Goal: Use online tool/utility: Use online tool/utility

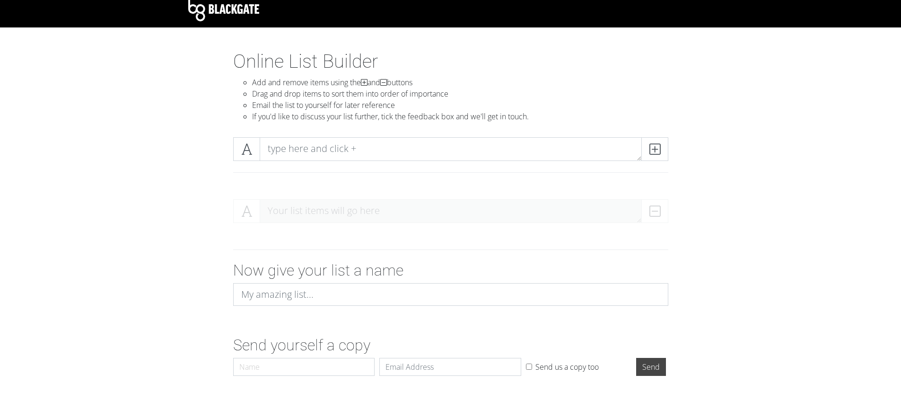
scroll to position [17, 0]
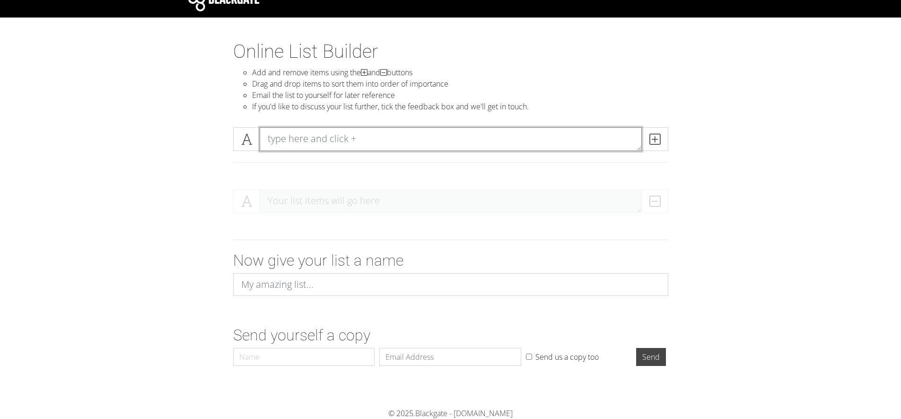
click at [340, 134] on textarea at bounding box center [451, 139] width 382 height 24
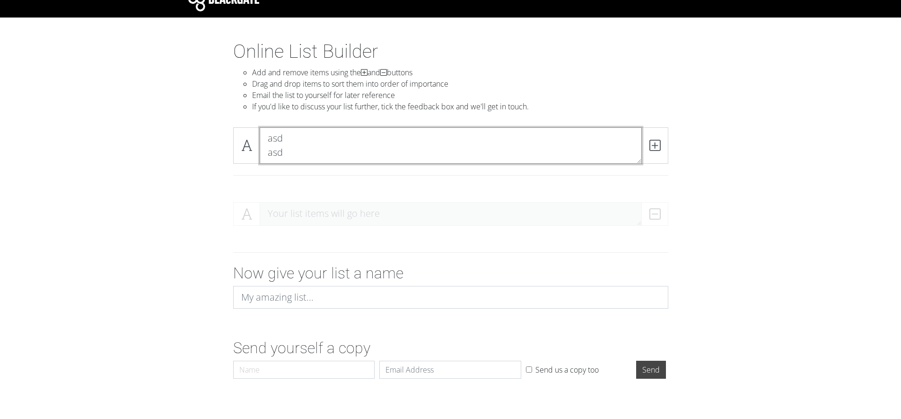
scroll to position [0, 0]
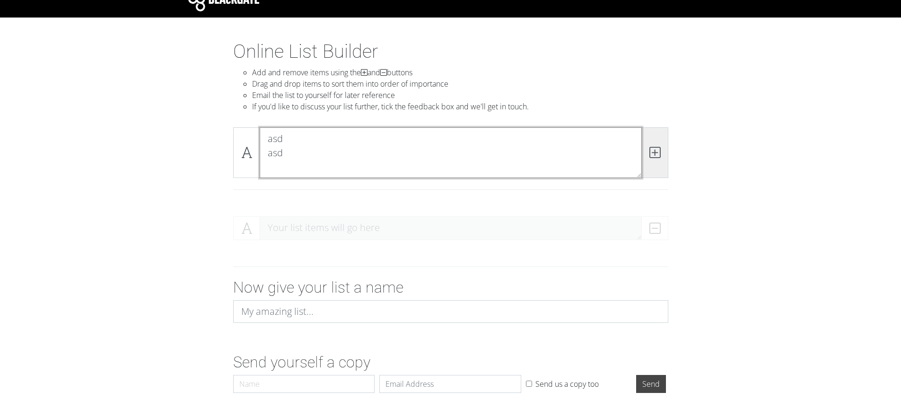
type textarea "asd asd"
click at [652, 149] on icon at bounding box center [655, 152] width 11 height 9
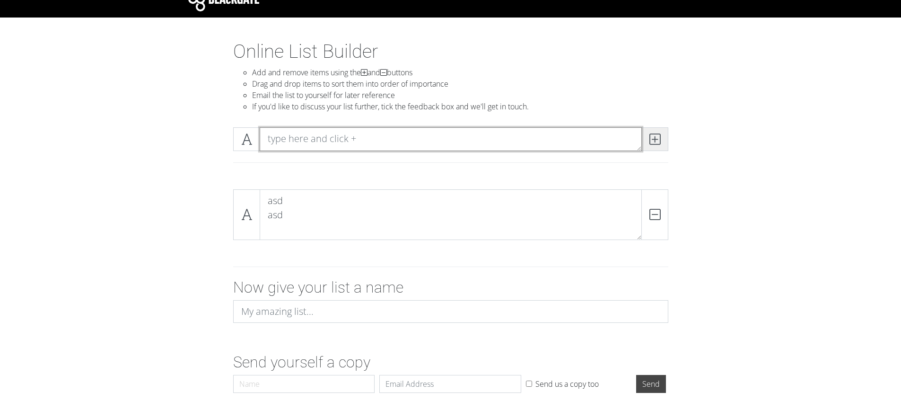
scroll to position [0, 0]
type textarea "asd"
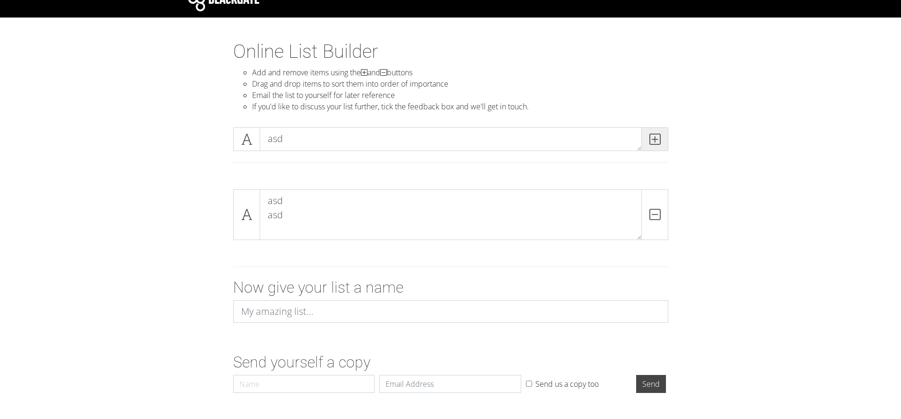
click at [655, 139] on icon at bounding box center [655, 138] width 11 height 9
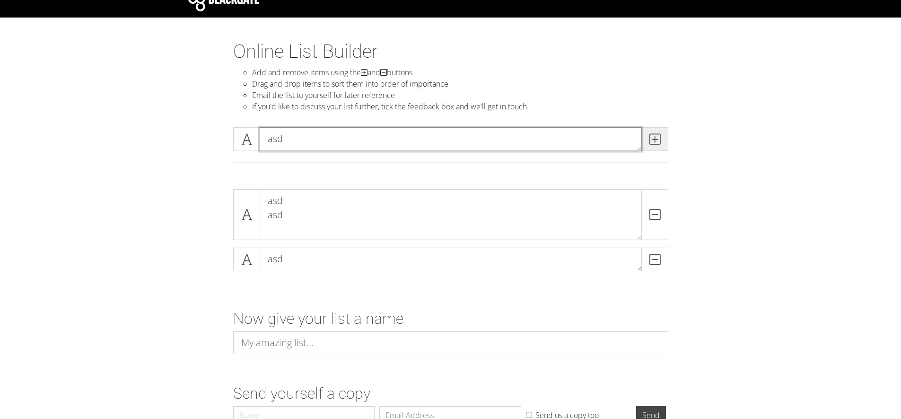
type textarea "asd"
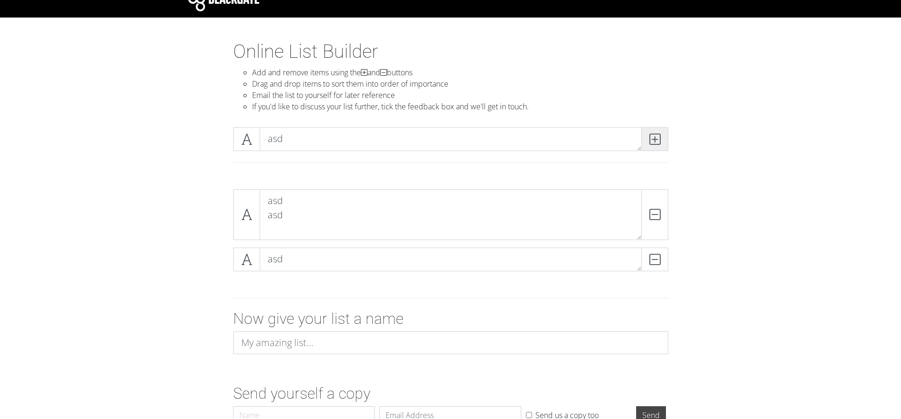
click at [650, 140] on icon at bounding box center [655, 138] width 11 height 9
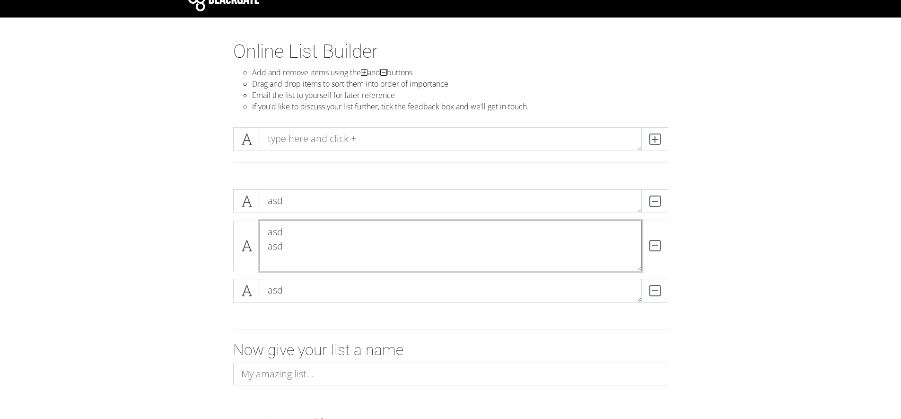
click at [330, 235] on textarea "asd asd" at bounding box center [451, 245] width 382 height 51
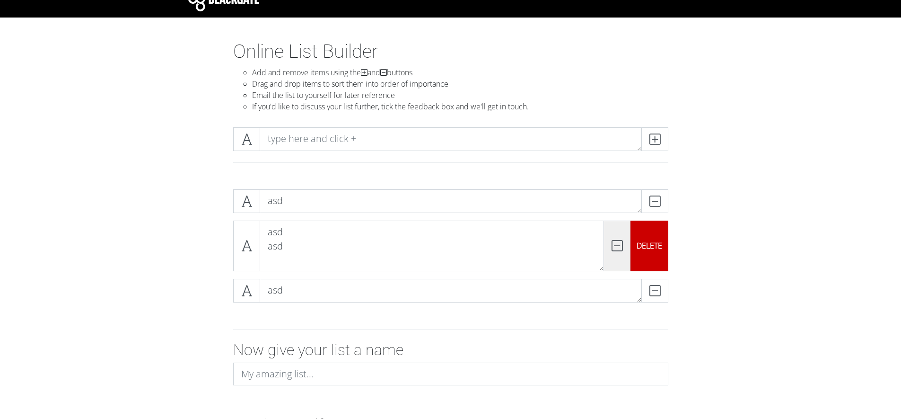
click at [652, 244] on div "DELETE" at bounding box center [650, 245] width 38 height 51
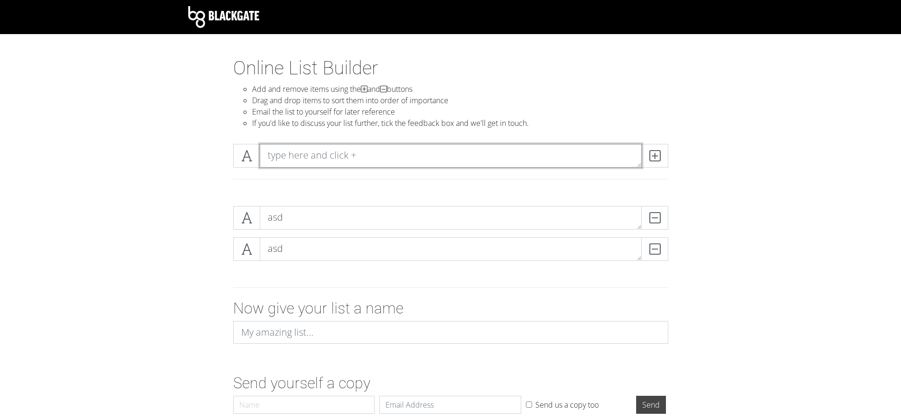
click at [344, 144] on textarea at bounding box center [451, 156] width 382 height 24
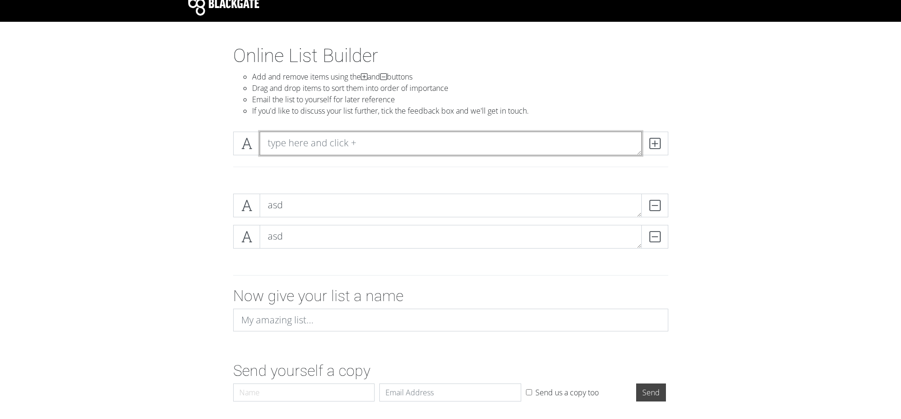
scroll to position [13, 0]
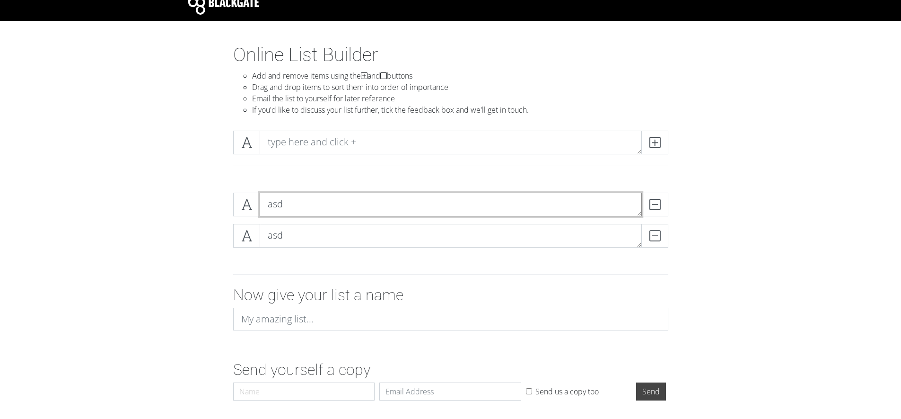
click at [331, 210] on textarea "asd" at bounding box center [451, 205] width 382 height 24
click at [282, 207] on textarea "asd" at bounding box center [451, 205] width 382 height 24
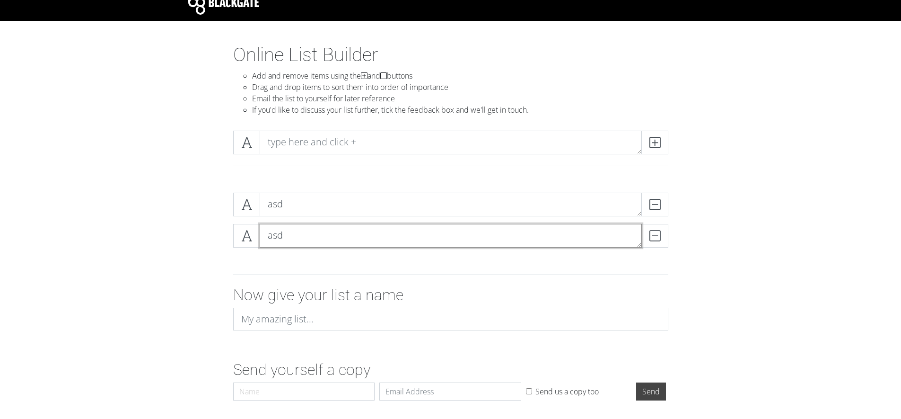
click at [283, 233] on textarea "asd" at bounding box center [451, 236] width 382 height 24
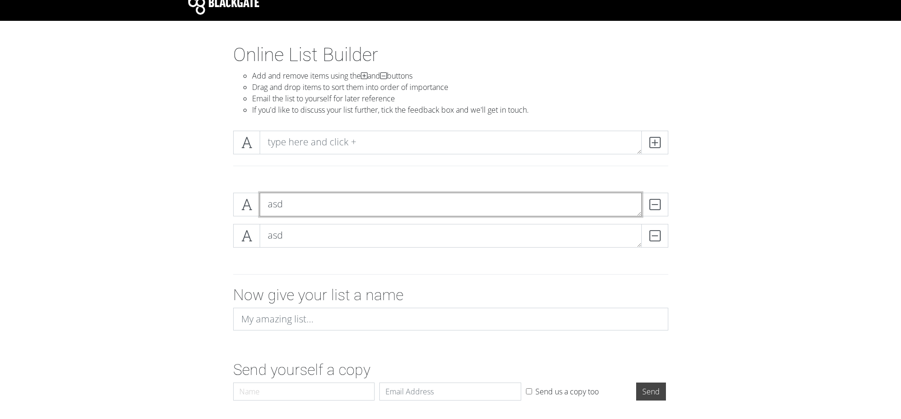
click at [307, 210] on textarea "asd" at bounding box center [451, 205] width 382 height 24
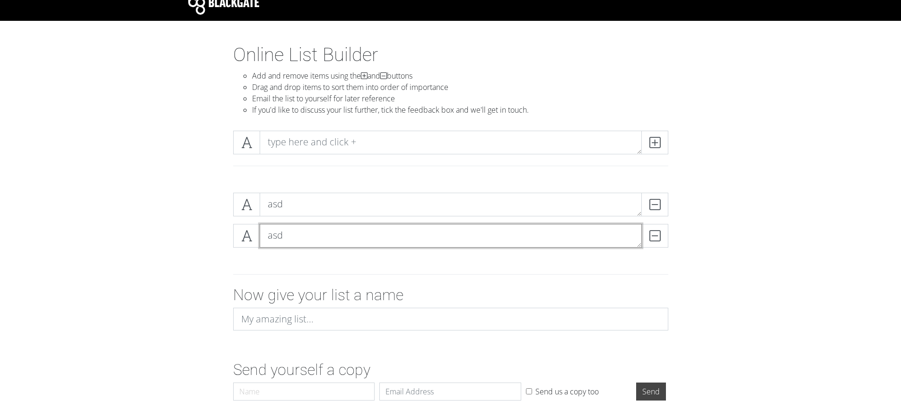
click at [315, 245] on textarea "asd" at bounding box center [451, 236] width 382 height 24
click at [315, 244] on textarea "asd" at bounding box center [451, 236] width 382 height 24
click at [320, 304] on div "Now give your list a name" at bounding box center [450, 312] width 449 height 52
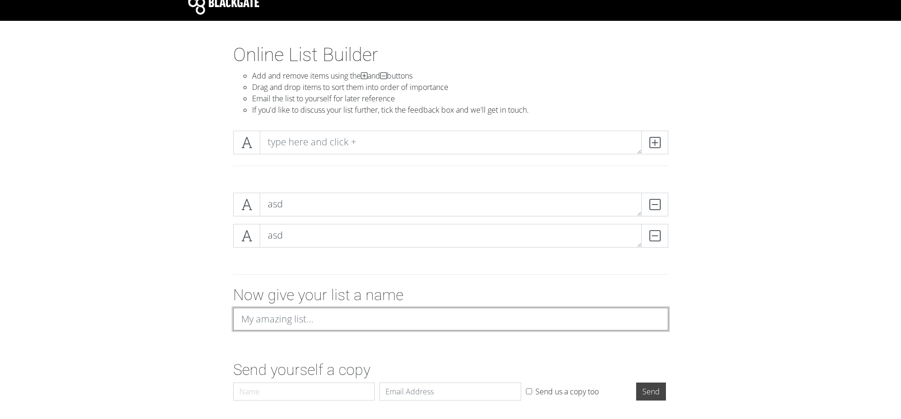
click at [397, 325] on input at bounding box center [450, 318] width 435 height 23
type input "asdrttr"
click at [636, 382] on input "Send" at bounding box center [651, 391] width 30 height 18
click at [299, 320] on input "asdrttr" at bounding box center [450, 318] width 435 height 23
click at [229, 285] on div at bounding box center [450, 274] width 539 height 23
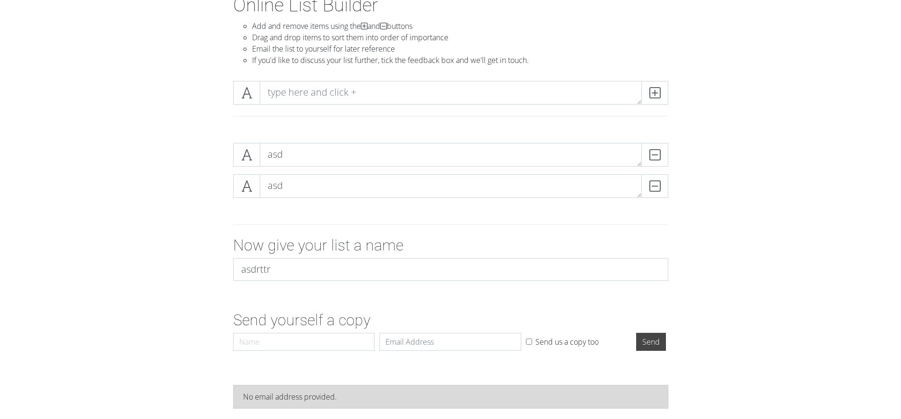
scroll to position [79, 0]
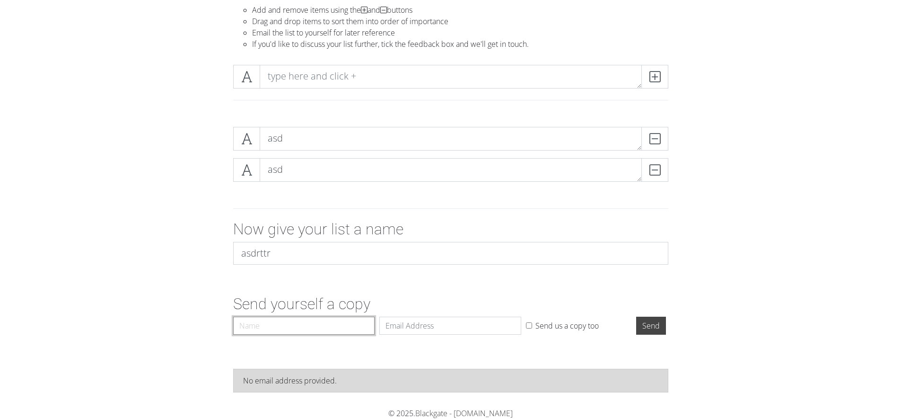
click at [350, 327] on input "Name" at bounding box center [304, 325] width 142 height 18
click at [464, 327] on input "Email" at bounding box center [450, 325] width 142 height 18
click at [348, 366] on div "No email address provided." at bounding box center [450, 384] width 539 height 46
click at [333, 380] on div "No email address provided." at bounding box center [450, 380] width 415 height 11
click at [297, 329] on input "Name" at bounding box center [304, 325] width 142 height 18
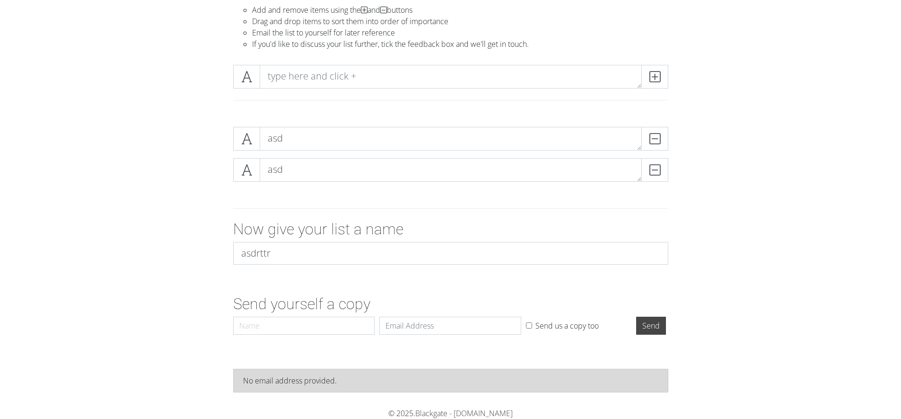
click at [244, 291] on form "asd DELETE asd DELETE Now give your list a name asdrttr Send yourself a copy Na…" at bounding box center [450, 229] width 901 height 220
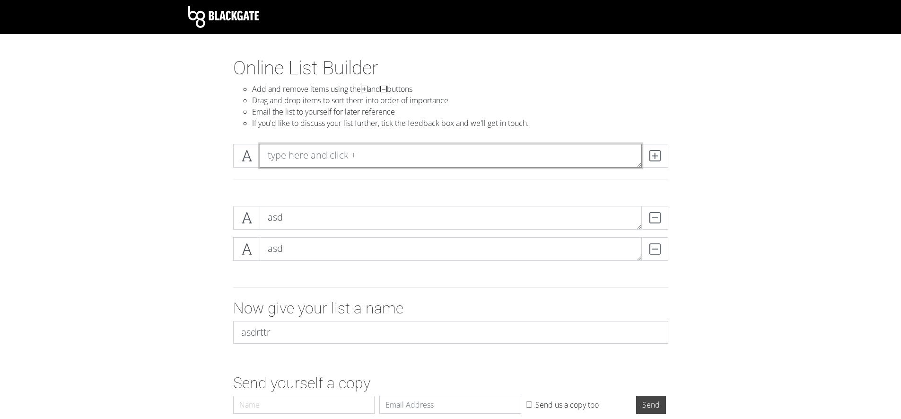
click at [388, 159] on textarea at bounding box center [451, 156] width 382 height 24
click at [317, 156] on textarea at bounding box center [451, 156] width 382 height 24
paste textarea "- Visit [GEOGRAPHIC_DATA] - Visit [DEMOGRAPHIC_DATA] - Visit [GEOGRAPHIC_DATA] …"
type textarea "- Visit [GEOGRAPHIC_DATA] - Visit [DEMOGRAPHIC_DATA] - Visit [GEOGRAPHIC_DATA] …"
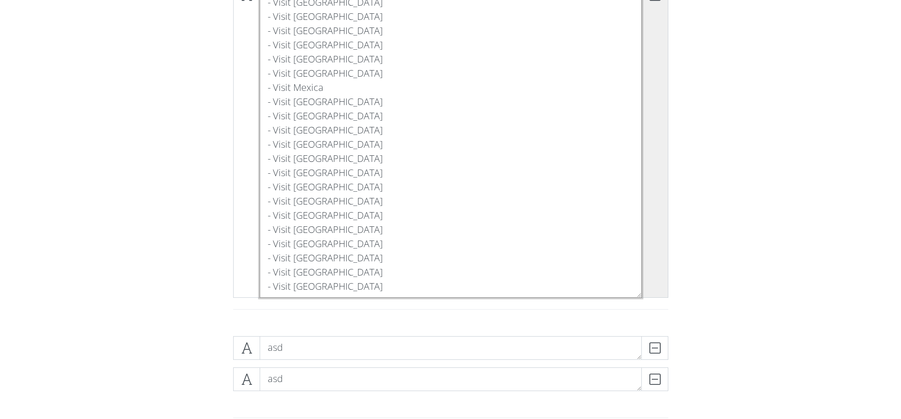
scroll to position [334, 0]
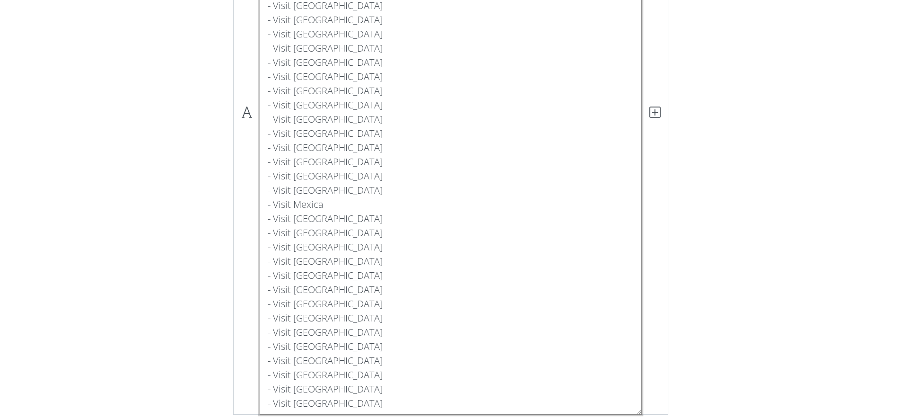
click at [322, 145] on textarea "- Visit [GEOGRAPHIC_DATA] - Visit [DEMOGRAPHIC_DATA] - Visit [GEOGRAPHIC_DATA] …" at bounding box center [451, 112] width 382 height 604
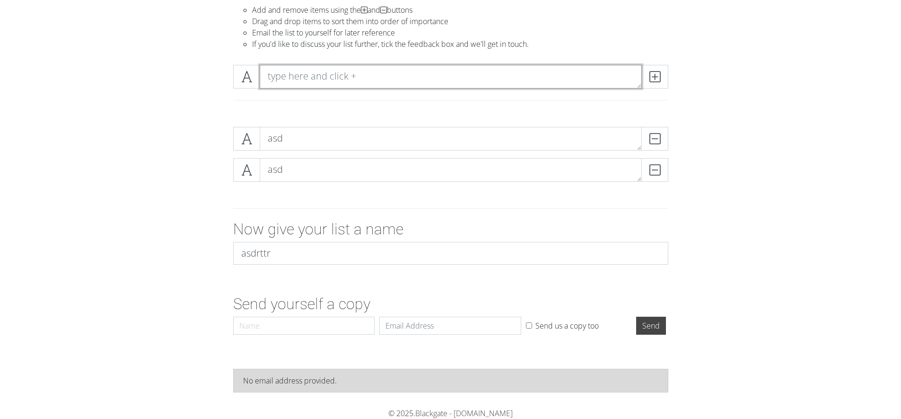
scroll to position [0, 0]
